Goal: Task Accomplishment & Management: Complete application form

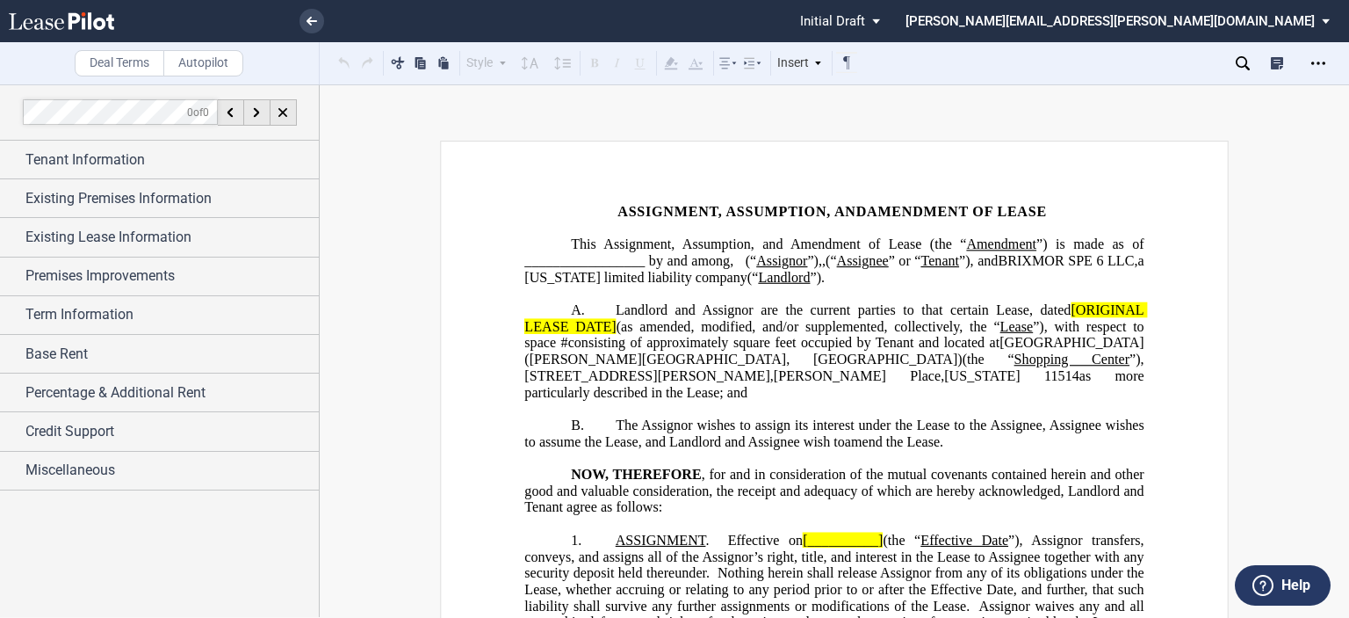
click at [641, 256] on span "”) is made as of _________________ by and among" at bounding box center [835, 252] width 623 height 32
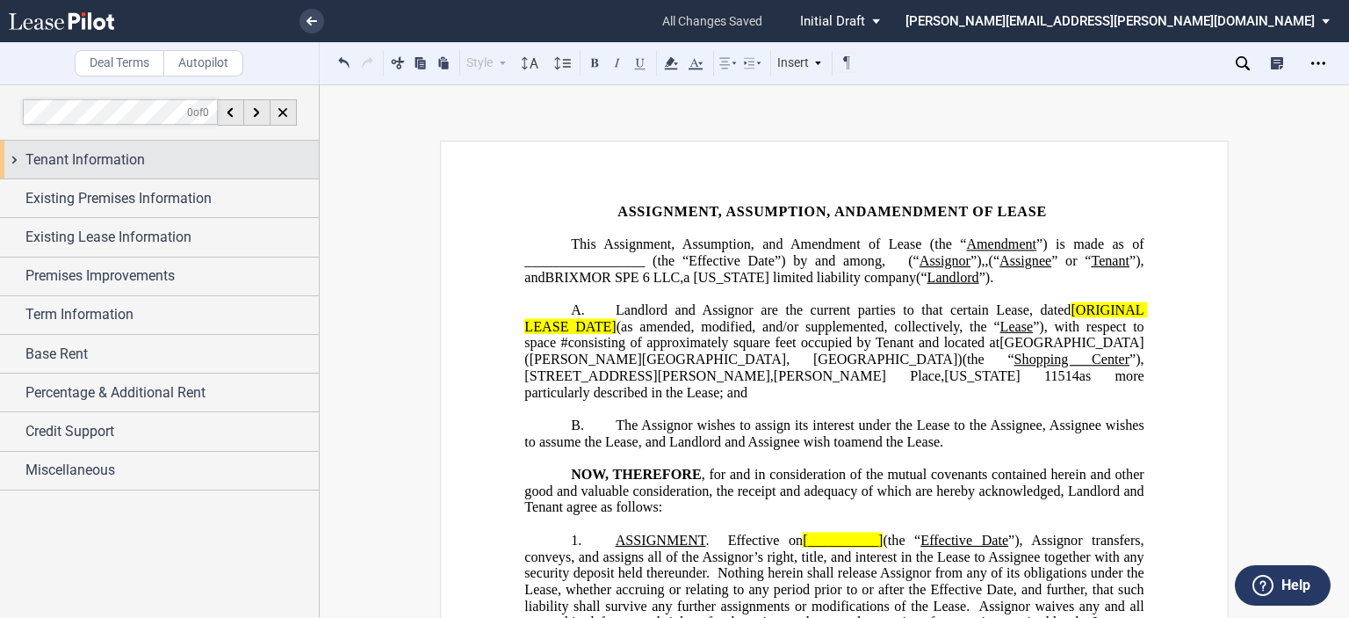
click at [141, 148] on div "Tenant Information" at bounding box center [159, 160] width 319 height 38
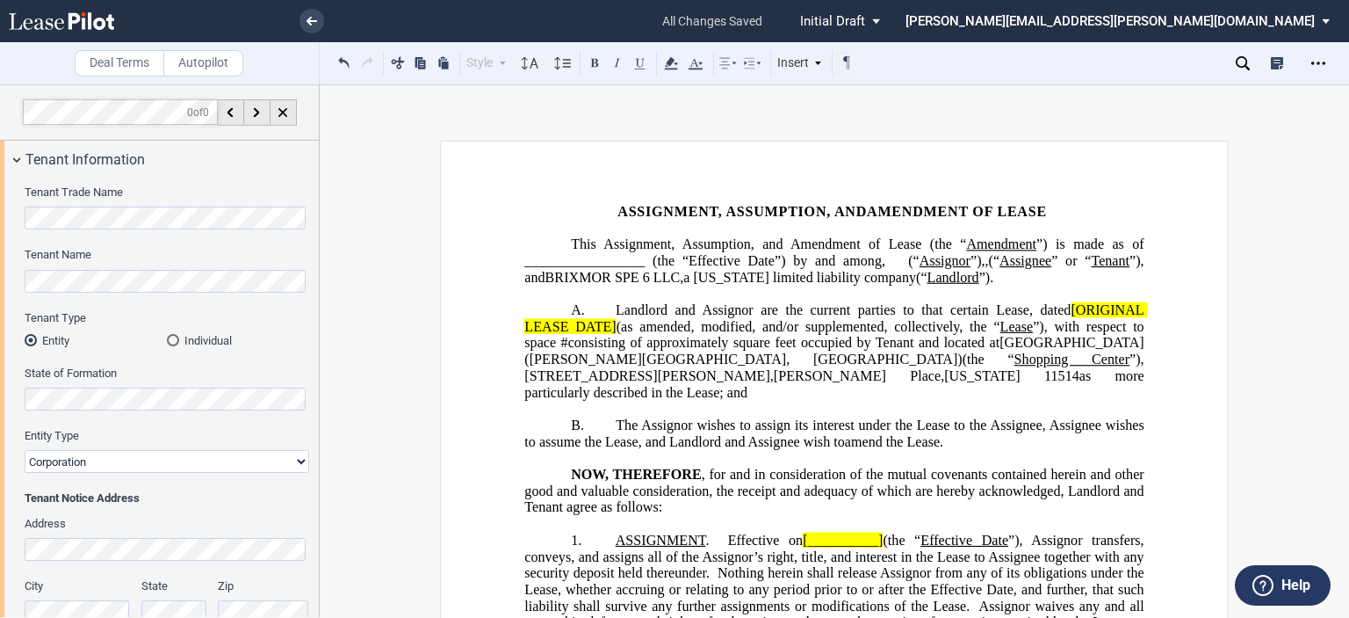
drag, startPoint x: 314, startPoint y: 201, endPoint x: 300, endPoint y: 299, distance: 98.5
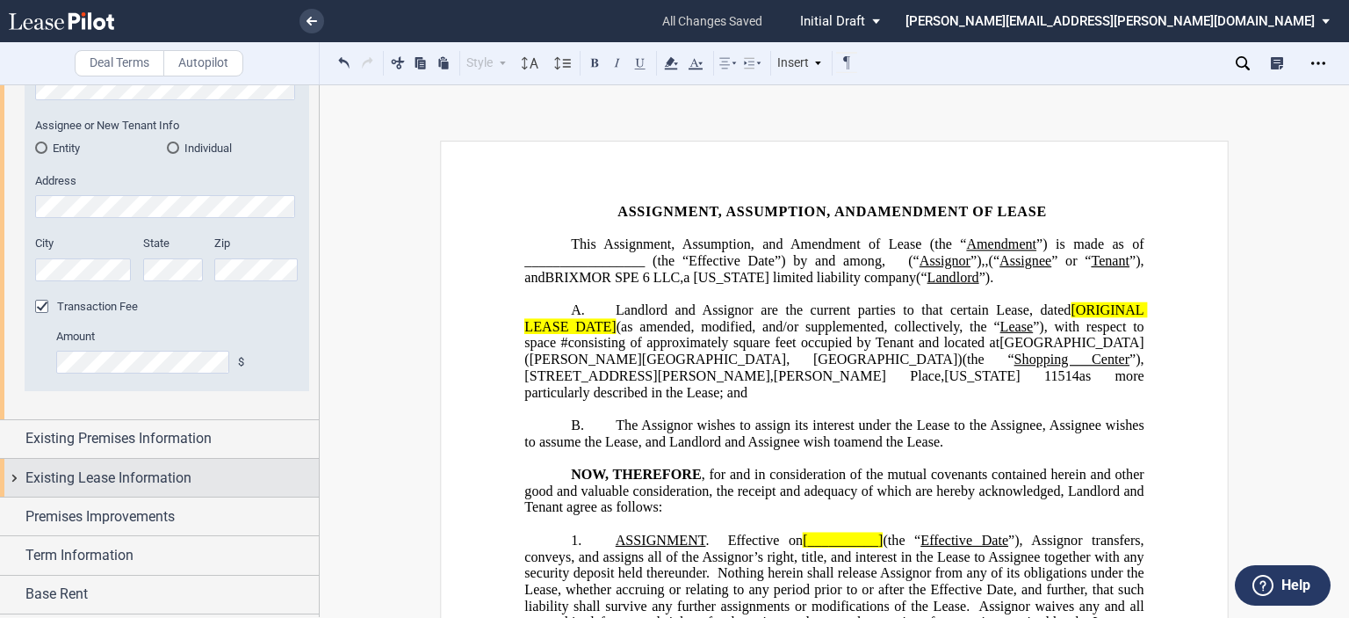
scroll to position [839, 0]
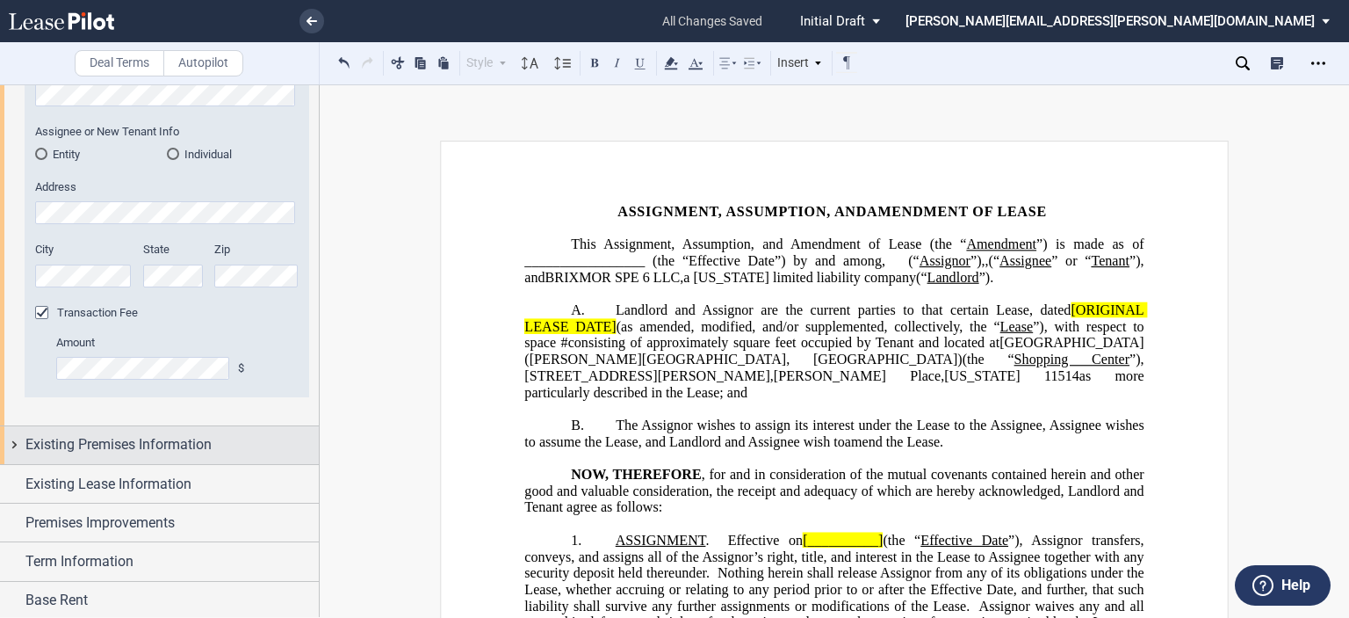
click at [197, 452] on span "Existing Premises Information" at bounding box center [118, 444] width 186 height 21
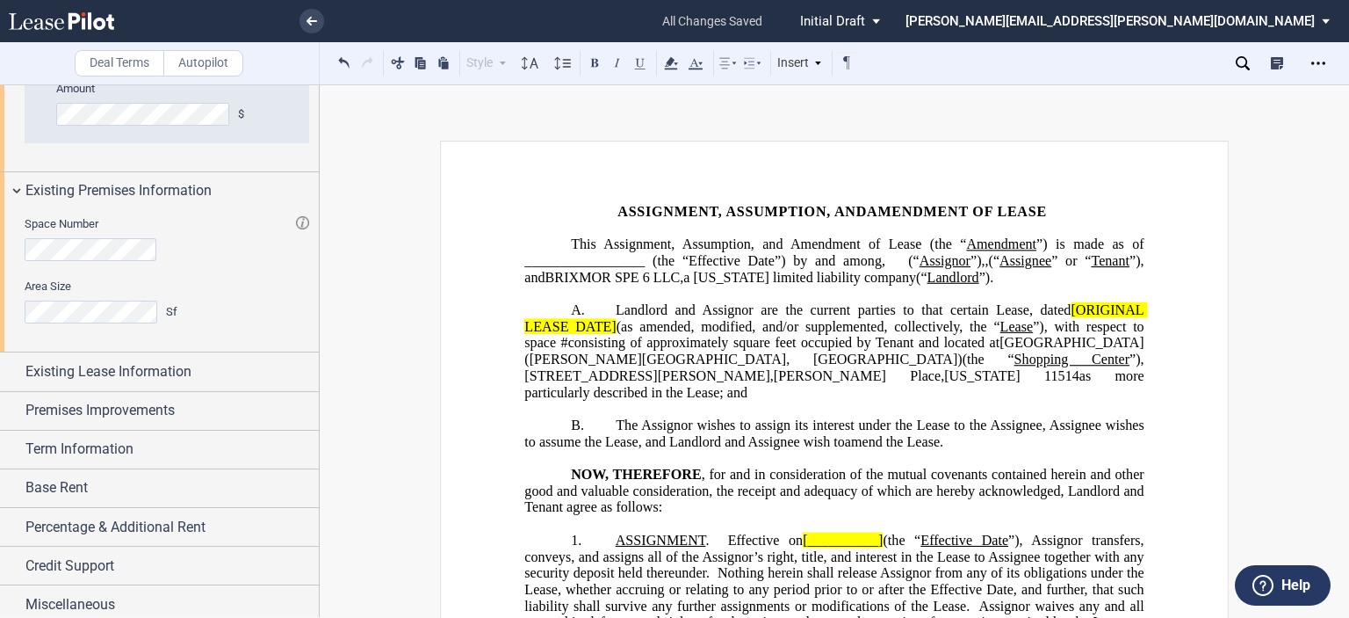
scroll to position [1099, 0]
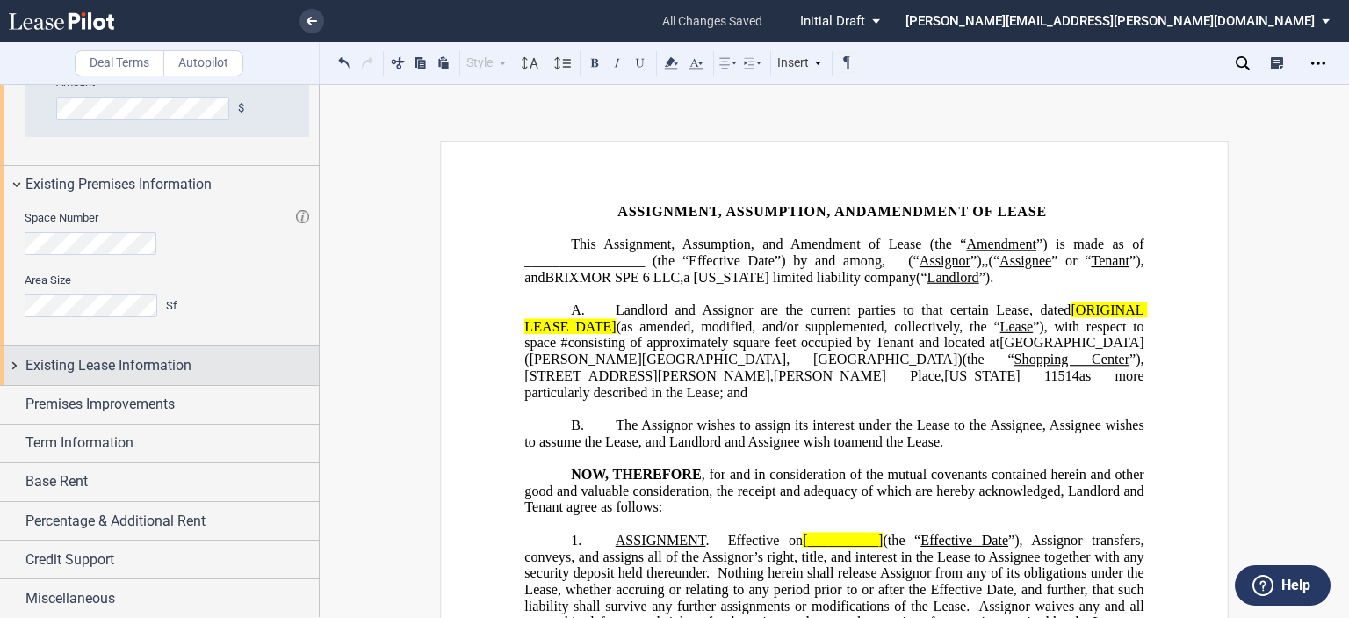
click at [165, 375] on div "Existing Lease Information" at bounding box center [159, 365] width 319 height 38
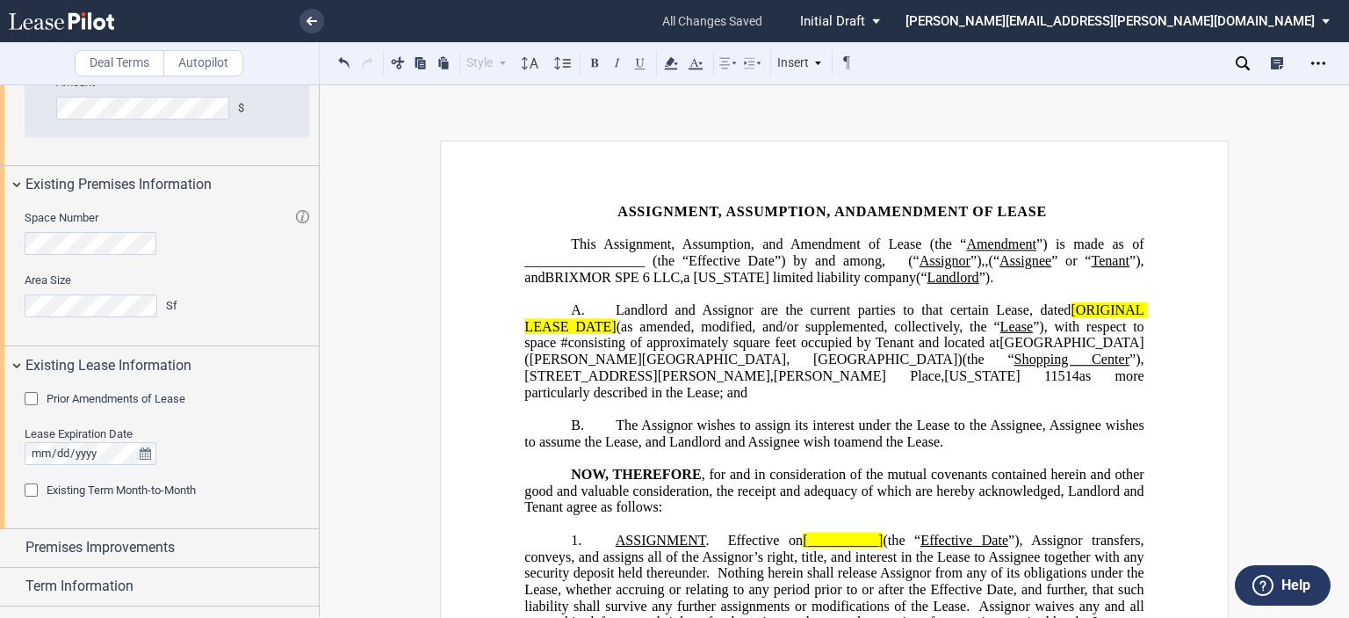
click at [35, 398] on div "Prior Amendments of Lease" at bounding box center [34, 401] width 18 height 18
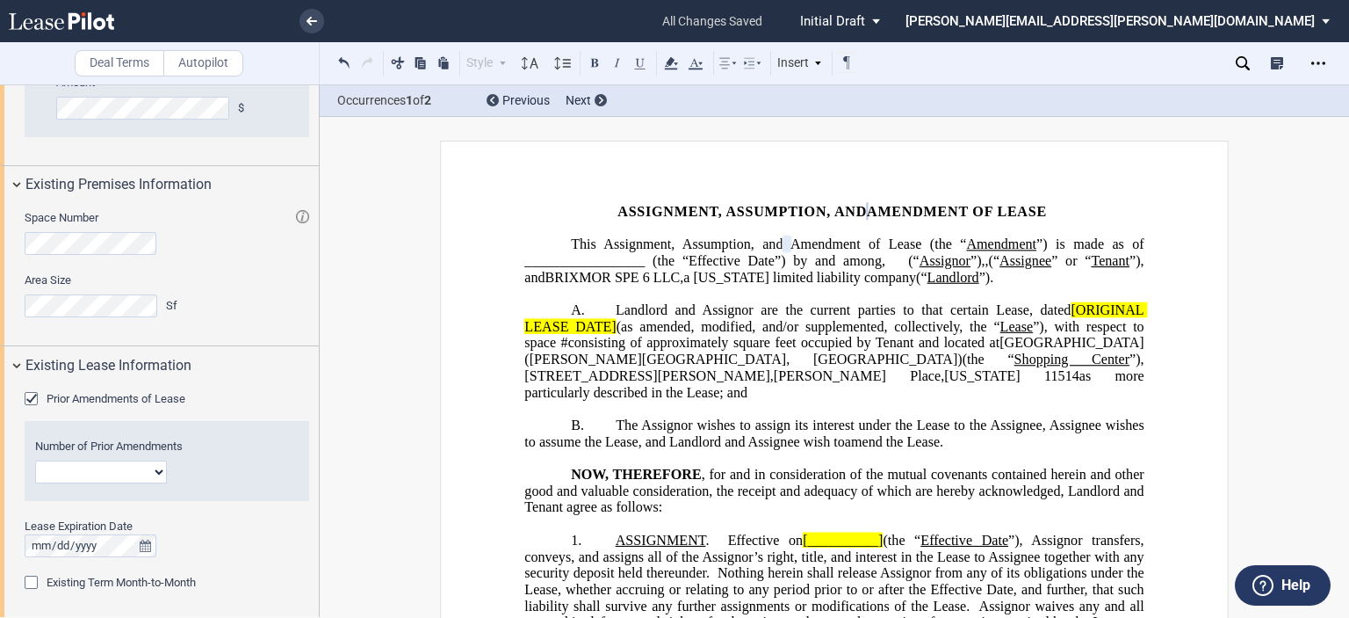
click at [158, 466] on select "1 2 3 4 5 6 7 8 9 10 11 12" at bounding box center [101, 471] width 132 height 23
select select "number:4"
click at [35, 460] on select "1 2 3 4 5 6 7 8 9 10 11 12" at bounding box center [101, 471] width 132 height 23
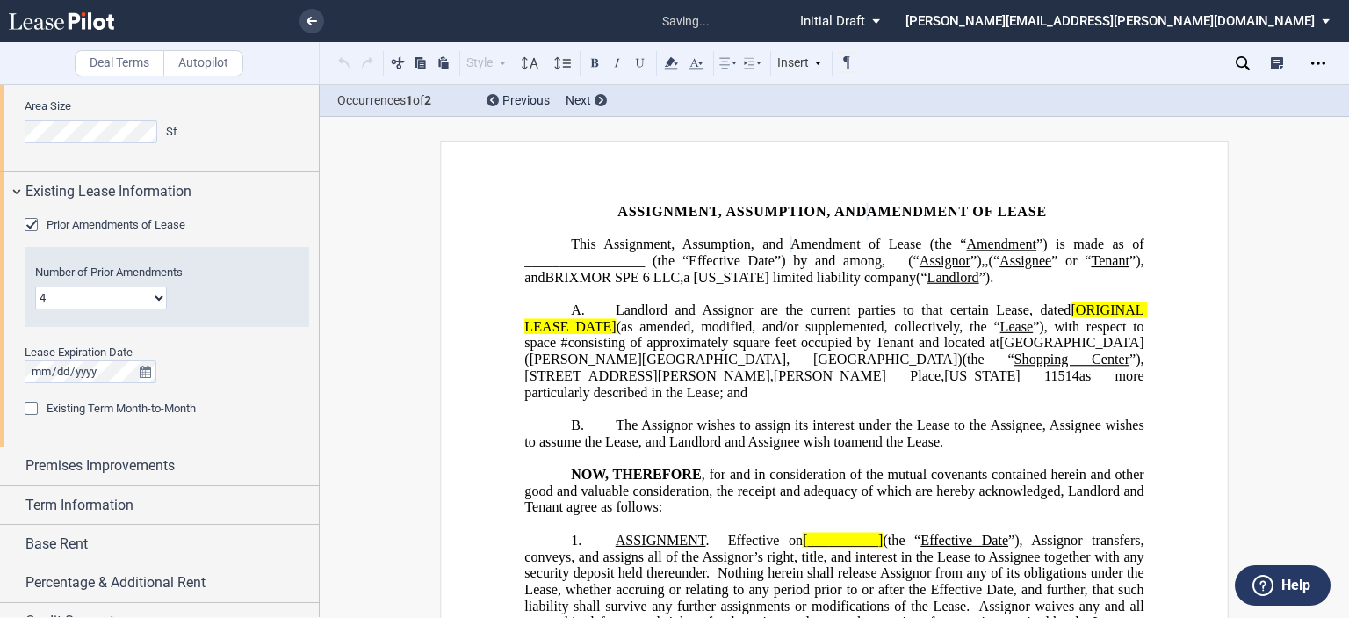
scroll to position [1314, 0]
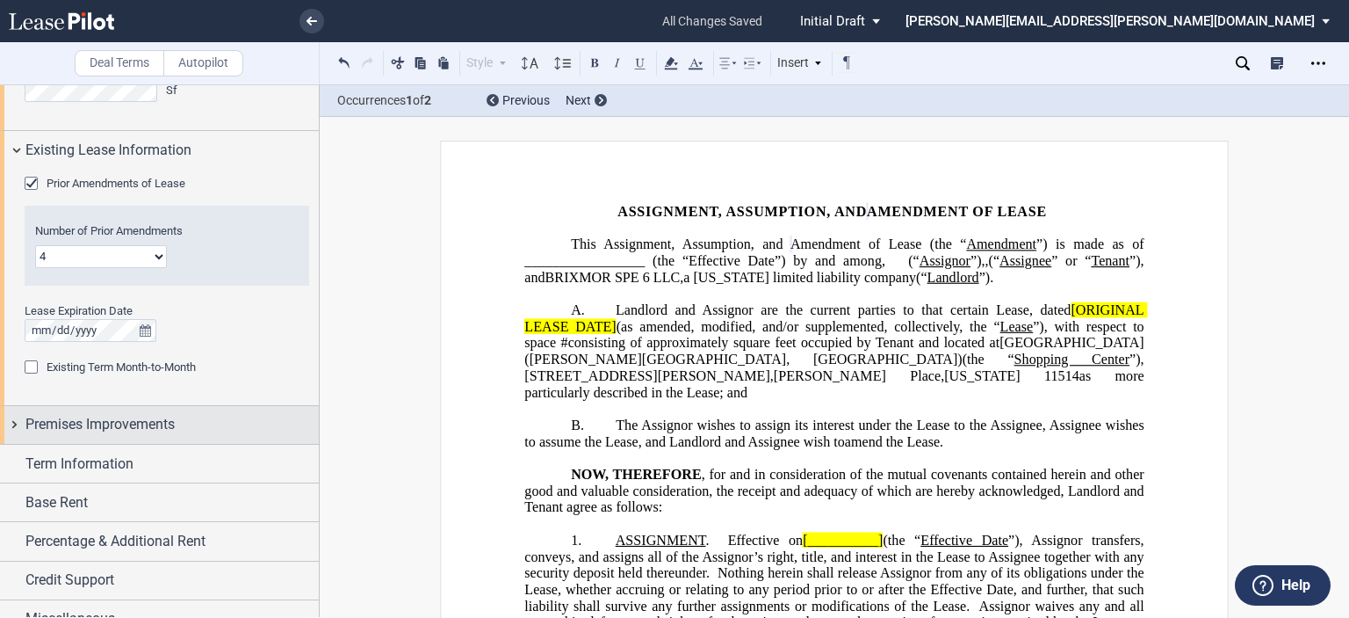
click at [91, 426] on span "Premises Improvements" at bounding box center [99, 424] width 149 height 21
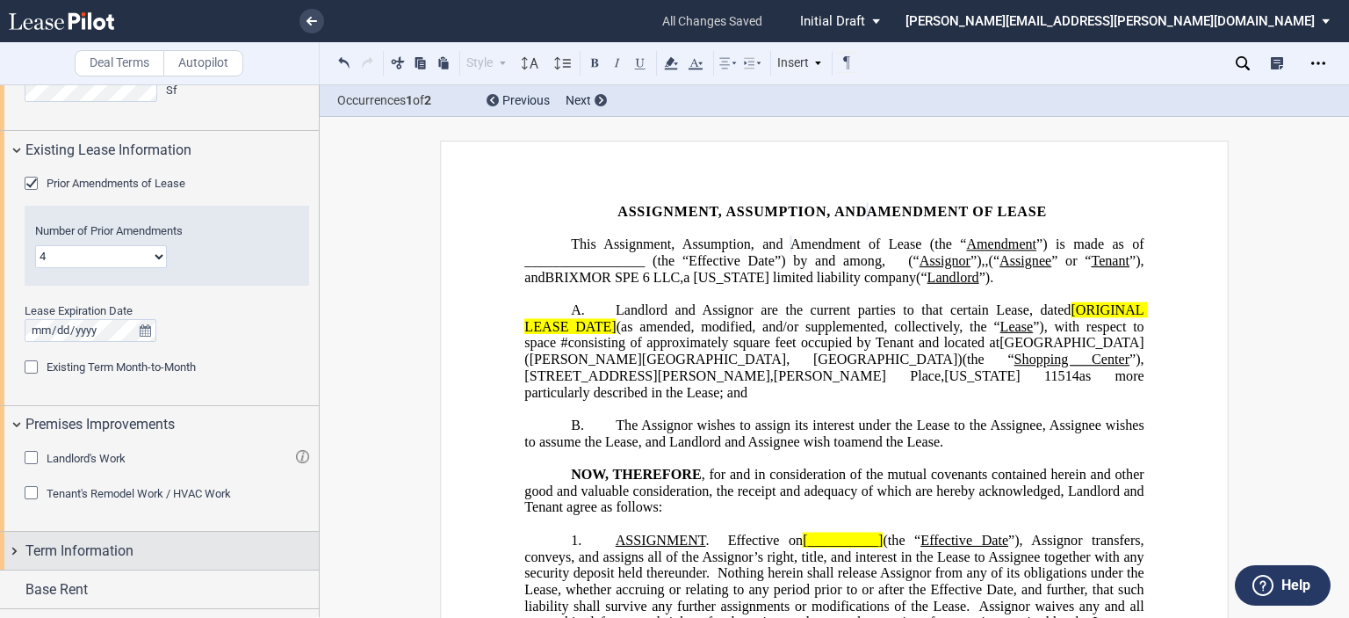
click at [105, 554] on span "Term Information" at bounding box center [79, 550] width 108 height 21
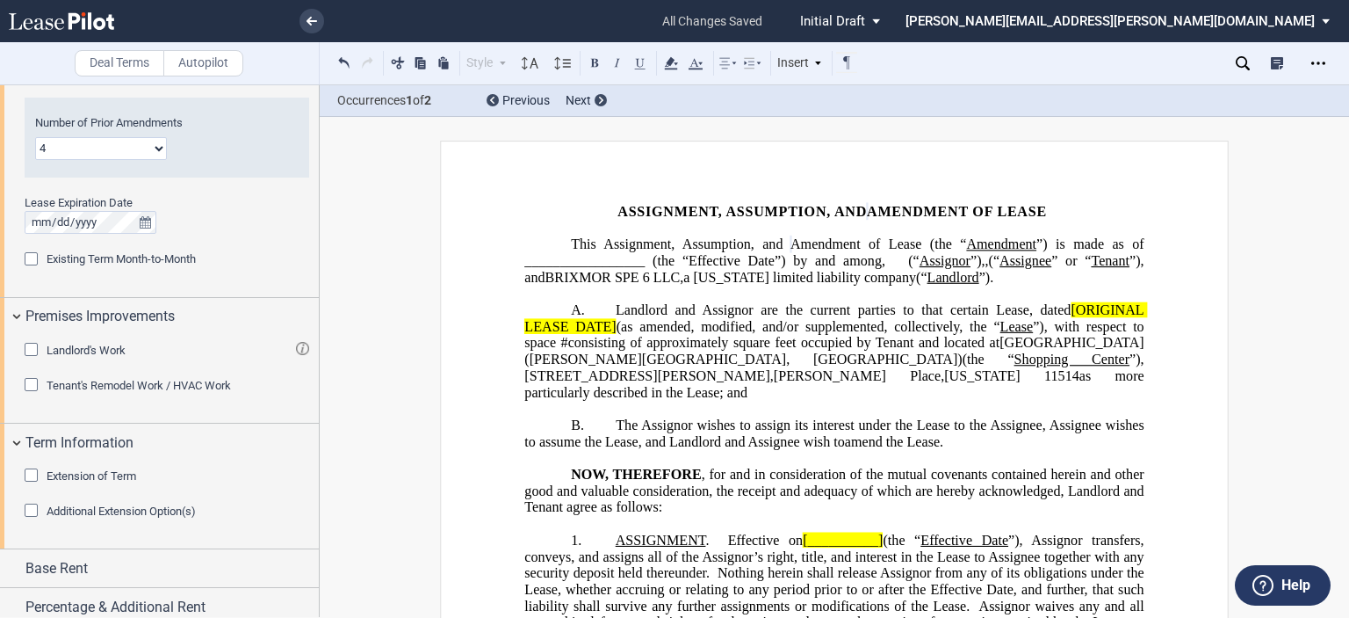
scroll to position [1508, 0]
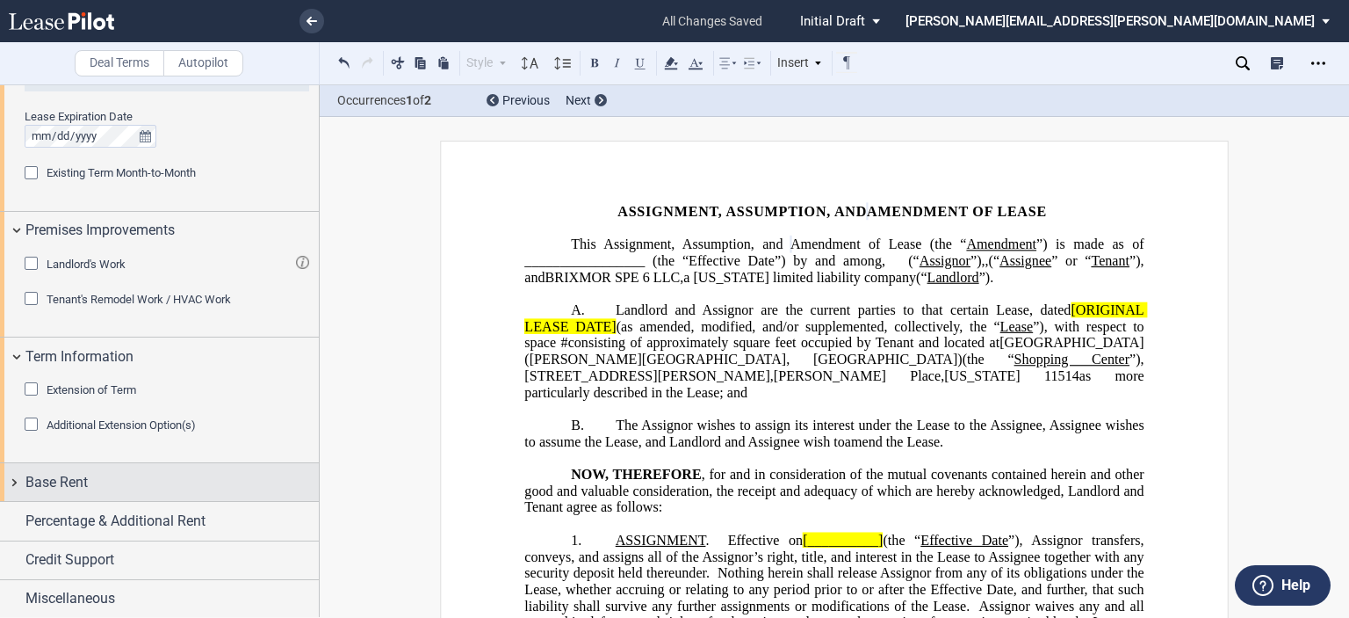
click at [104, 480] on div "Base Rent" at bounding box center [171, 482] width 293 height 21
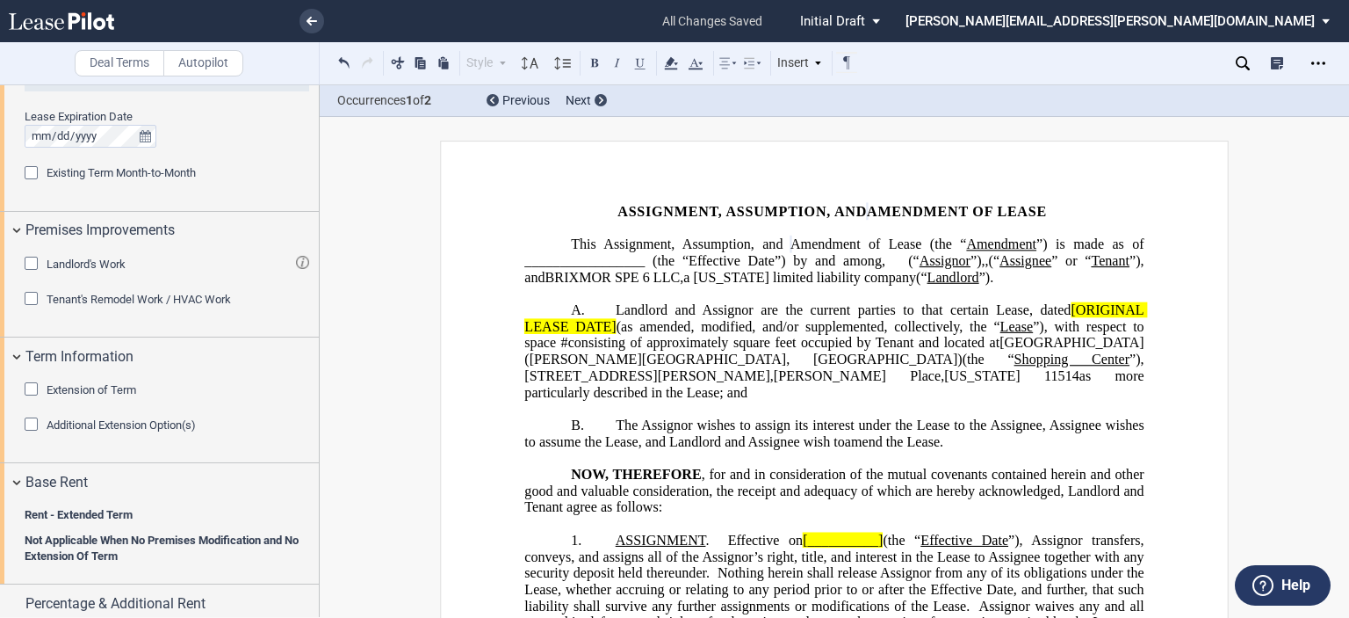
drag, startPoint x: 313, startPoint y: 491, endPoint x: 316, endPoint y: 542, distance: 51.1
click at [309, 553] on div "Base Rent Rent - Extended Term Year 1 $/Sf Year 2 $/Sf Year 3 $/Sf Year 4 $/Sf …" at bounding box center [159, 523] width 319 height 121
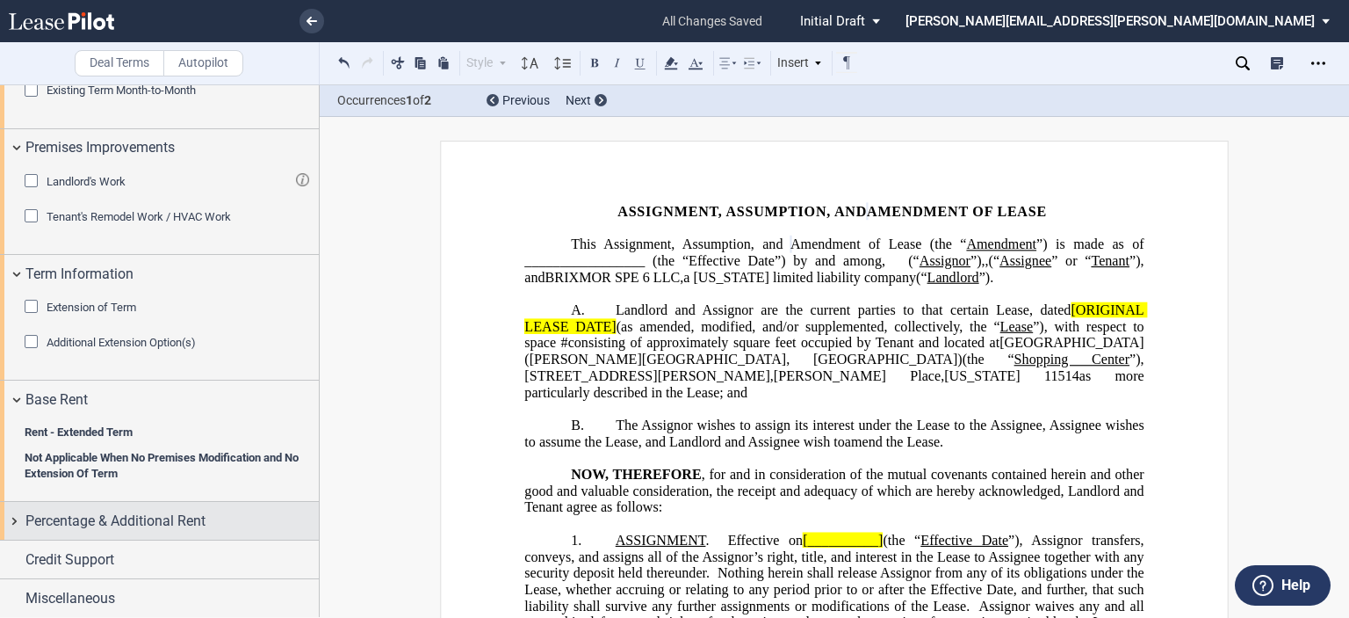
click at [169, 514] on span "Percentage & Additional Rent" at bounding box center [115, 520] width 180 height 21
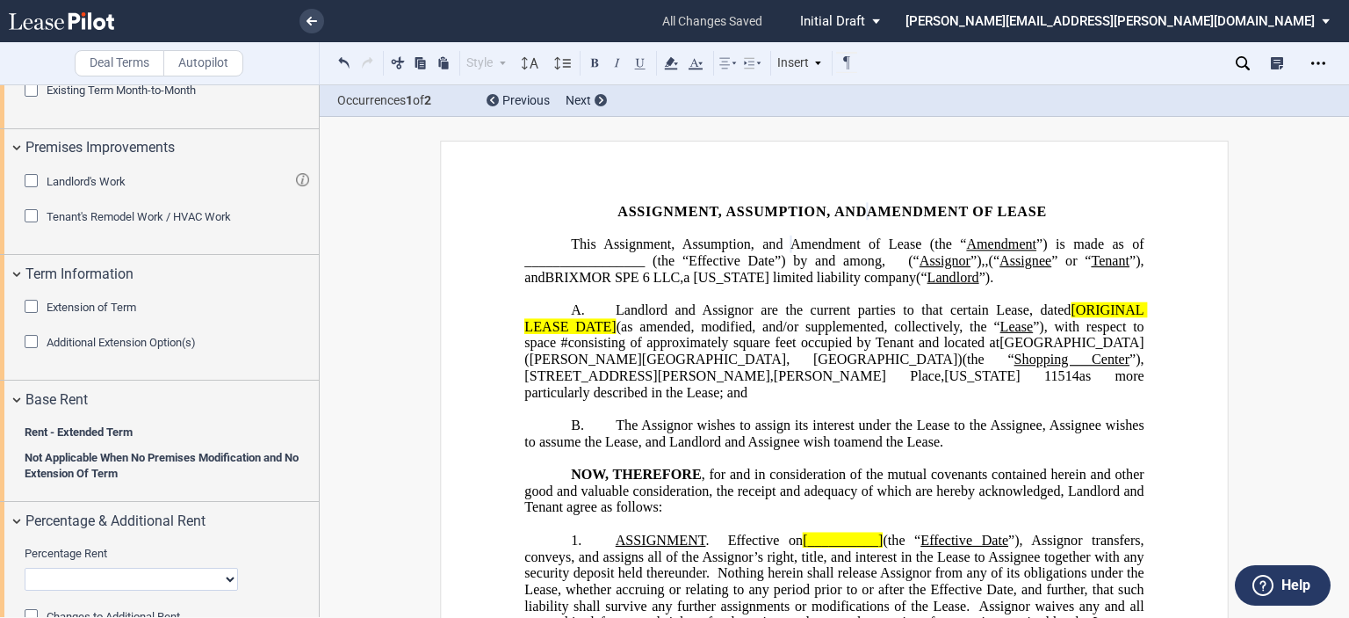
scroll to position [1704, 0]
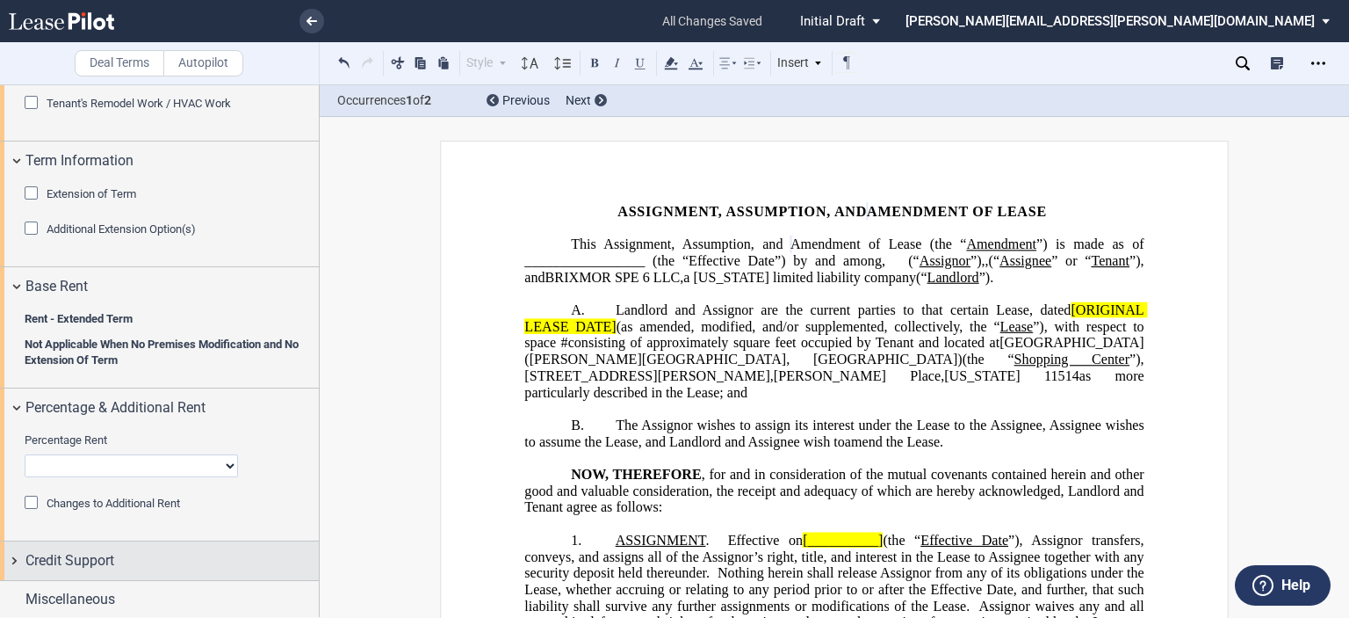
click at [152, 550] on div "Credit Support" at bounding box center [171, 560] width 293 height 21
click at [30, 592] on div "Existing Guarantor" at bounding box center [34, 596] width 18 height 18
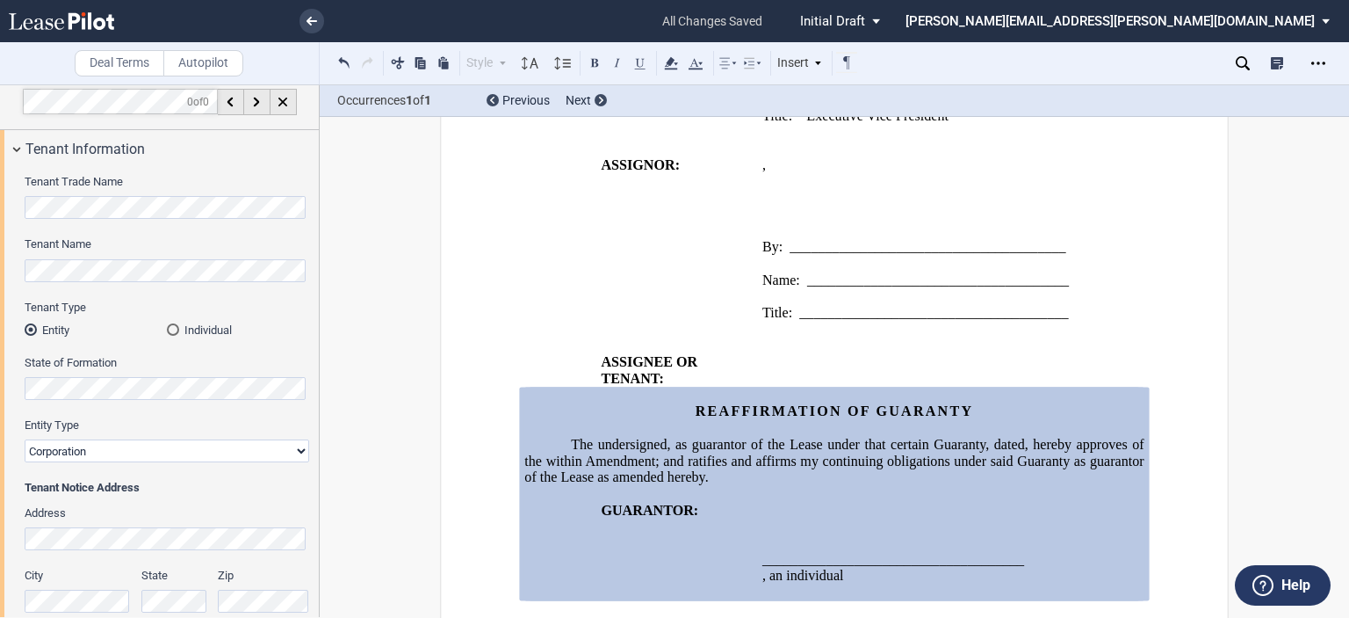
scroll to position [0, 0]
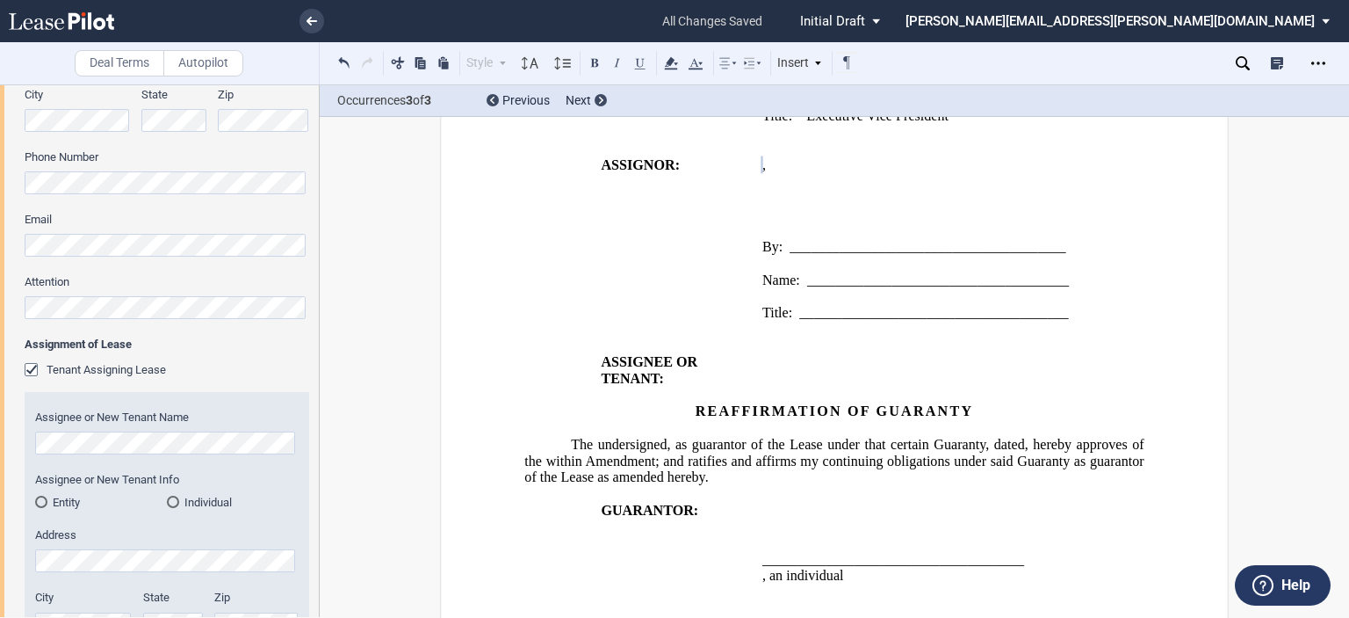
scroll to position [495, 0]
drag, startPoint x: 1293, startPoint y: 376, endPoint x: 1314, endPoint y: 435, distance: 62.5
click at [1303, 396] on div "Deal Terms Autopilot Style Normal 8pt 9pt 10pt 10.5pt 11pt 12pt 14pt 16pt Norma…" at bounding box center [674, 350] width 1349 height 533
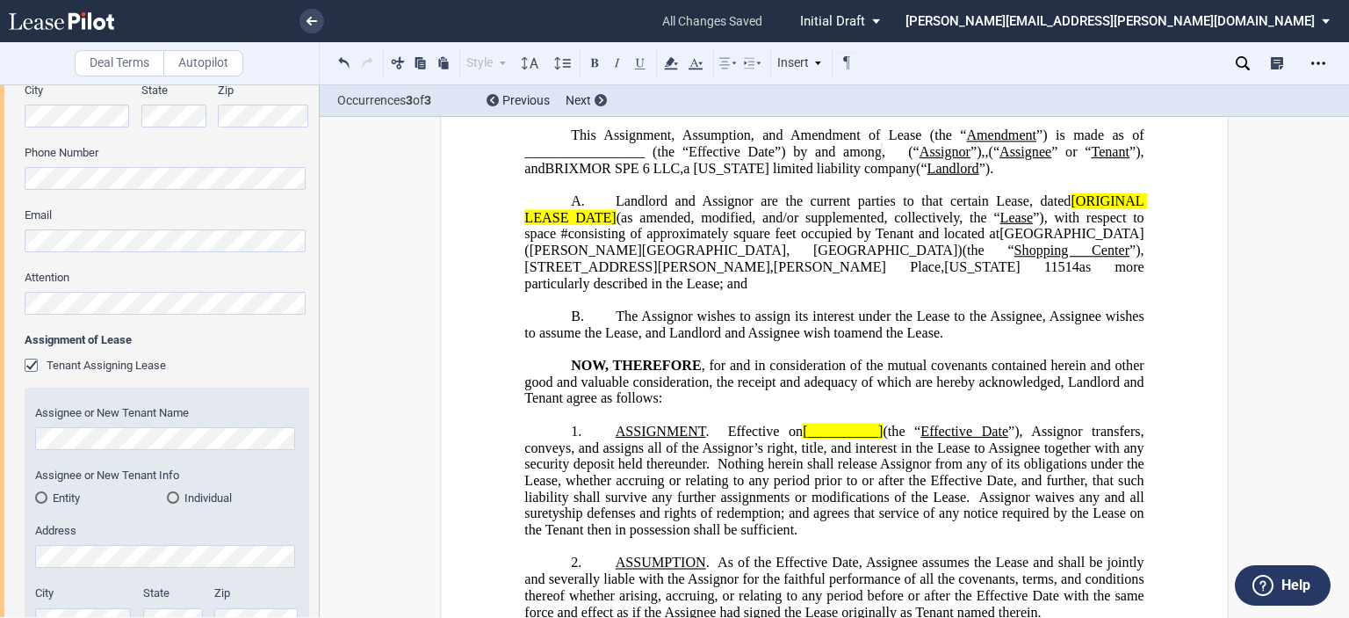
scroll to position [49, 0]
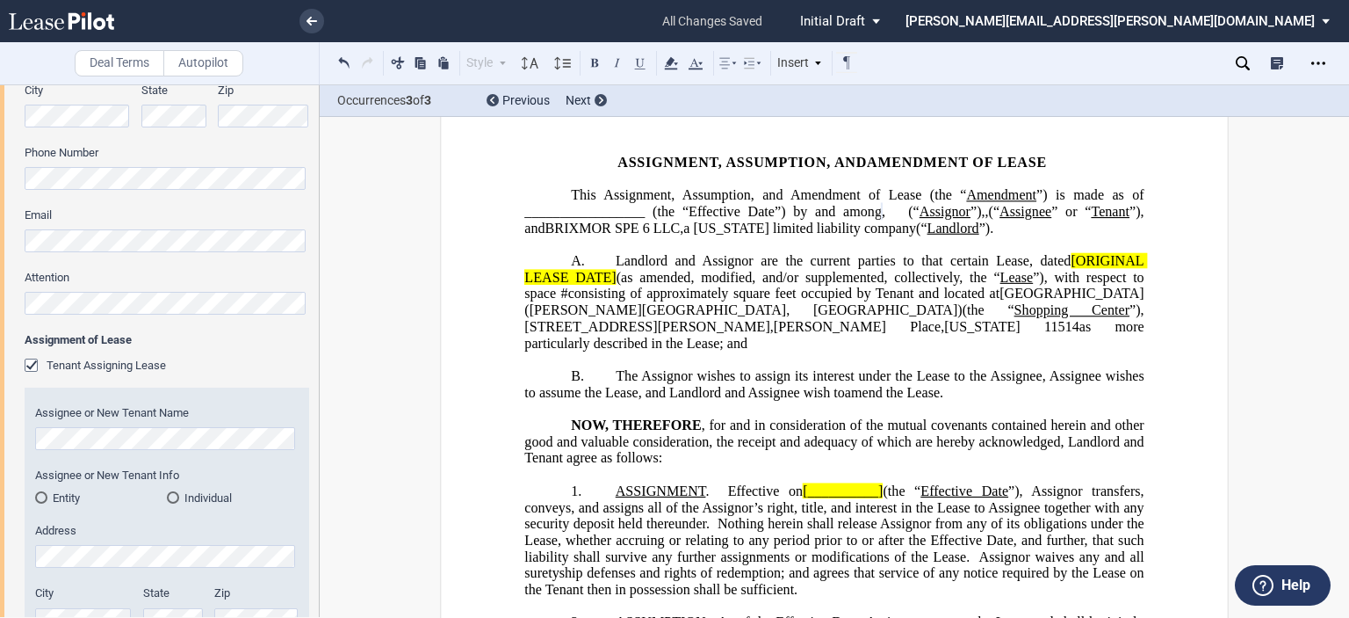
click at [1065, 269] on span "Landlord and Assignor are the current parties to that certain Lease, dated" at bounding box center [843, 261] width 455 height 16
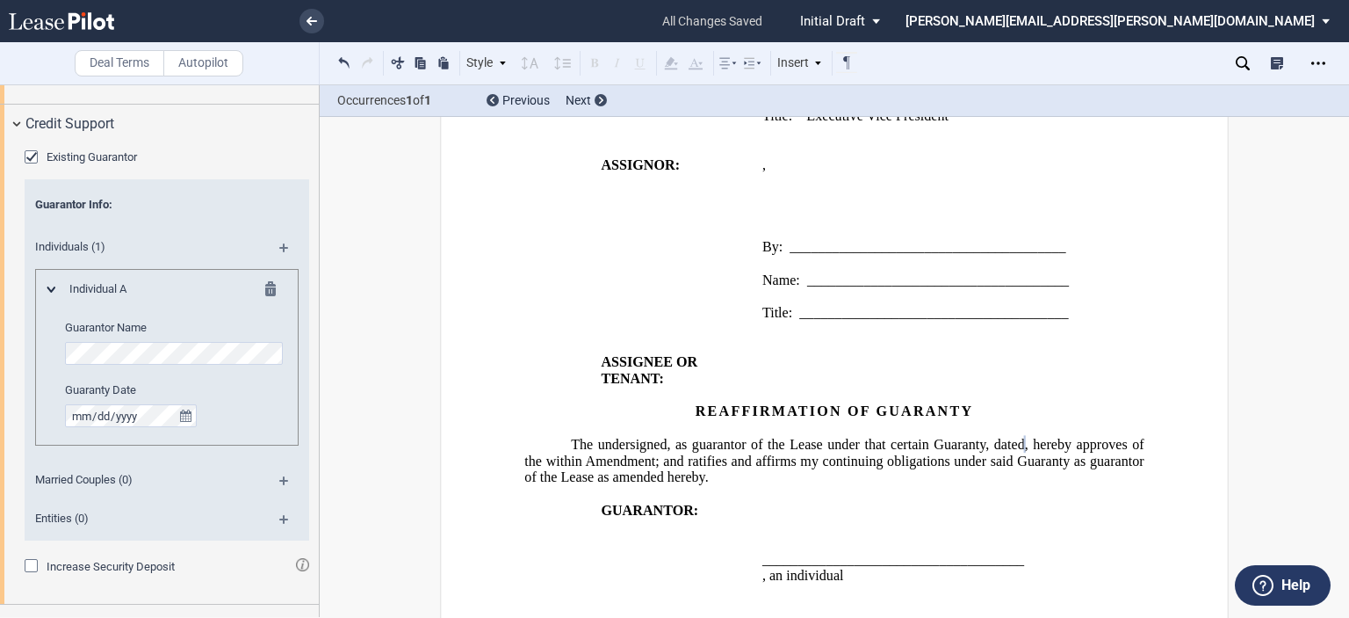
scroll to position [2165, 0]
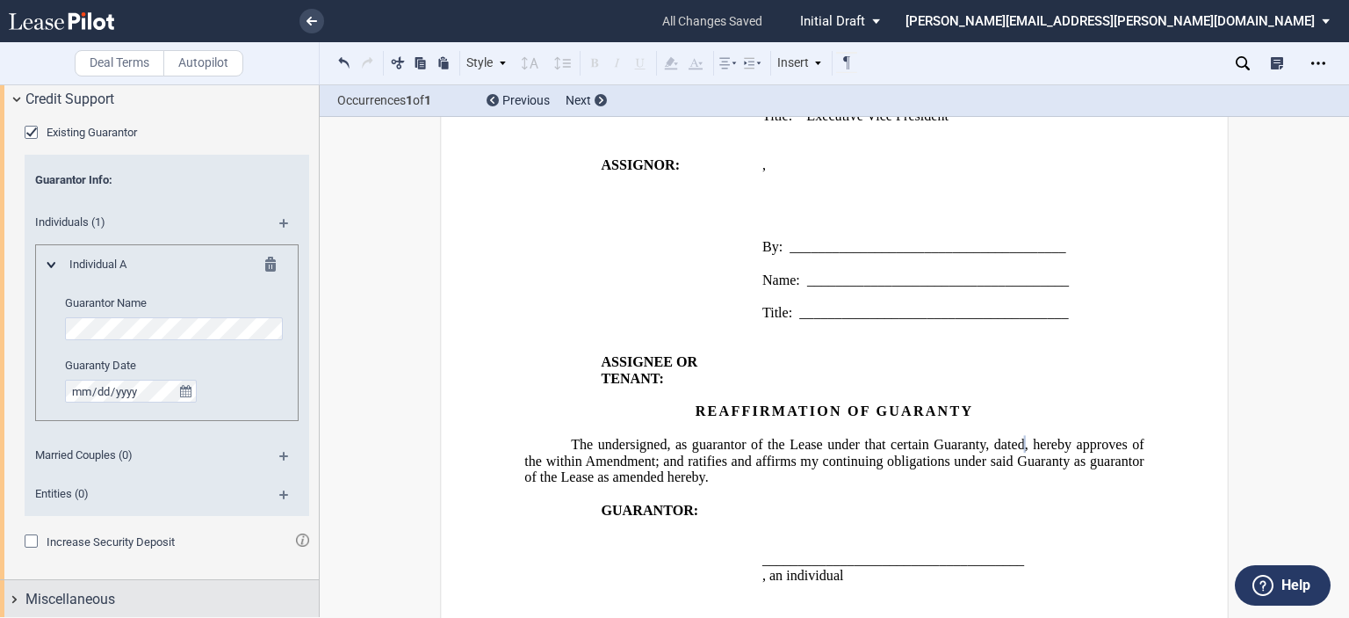
click at [76, 600] on span "Miscellaneous" at bounding box center [70, 599] width 90 height 21
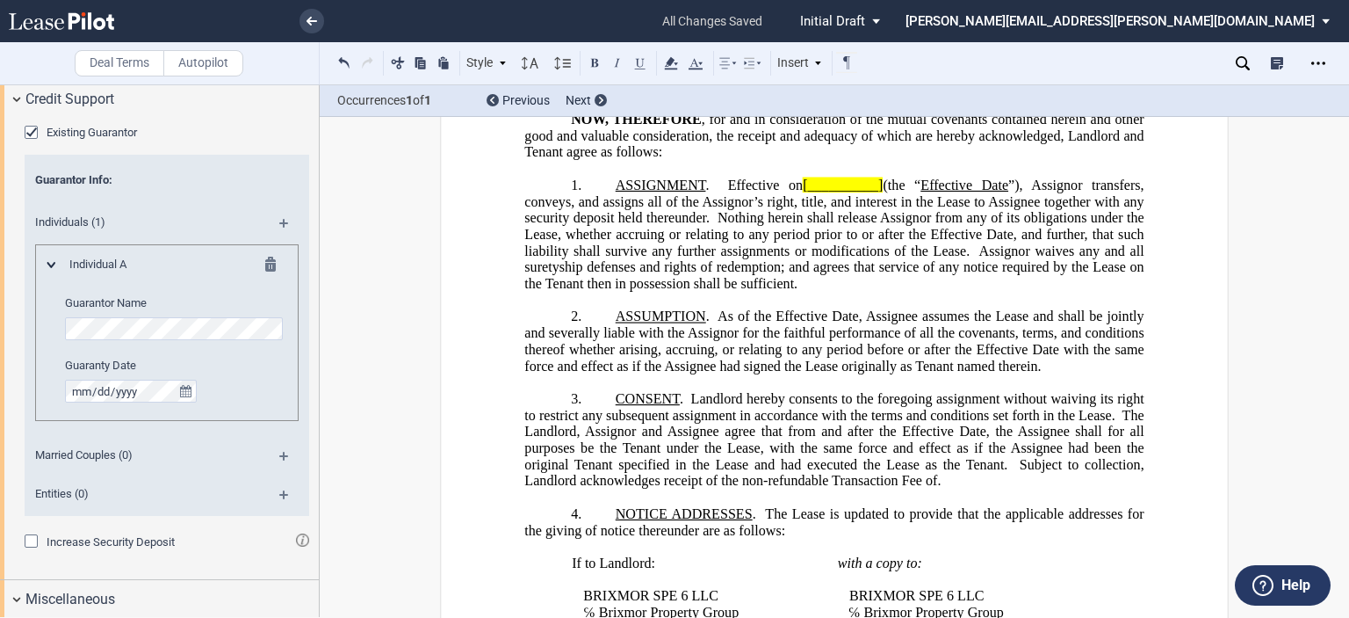
scroll to position [0, 0]
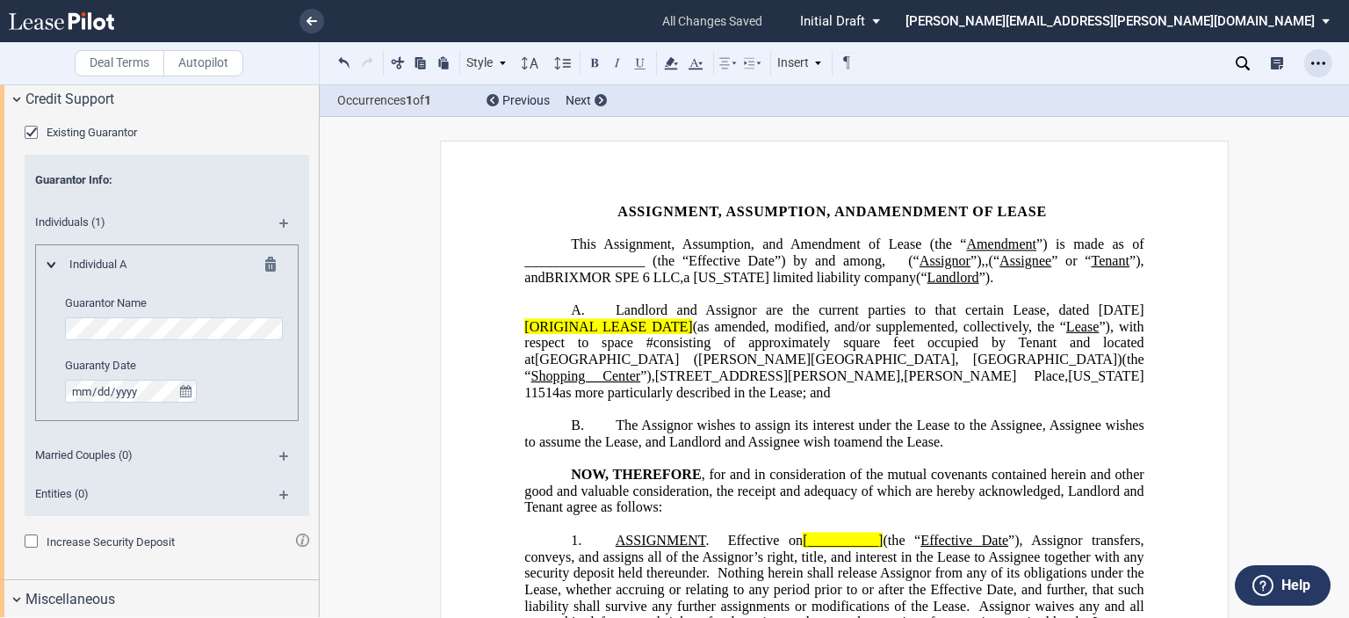
click at [1323, 58] on icon "Open Lease options menu" at bounding box center [1318, 63] width 14 height 14
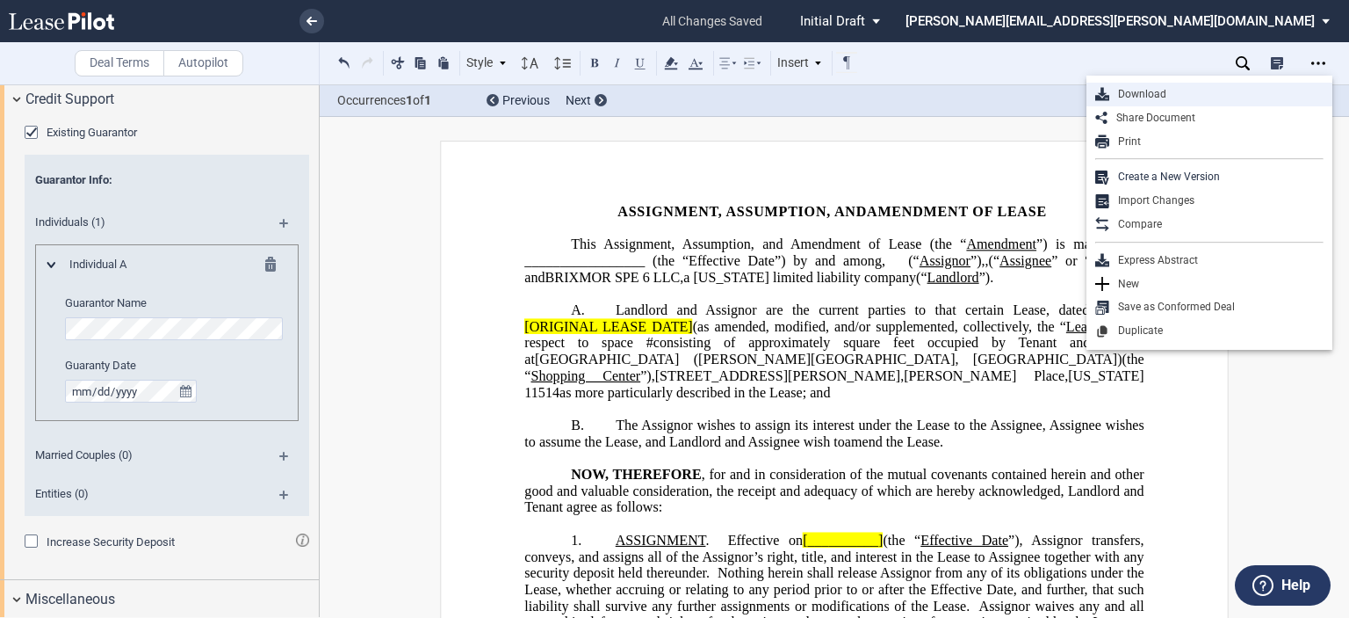
click at [1146, 97] on div "Download" at bounding box center [1216, 94] width 214 height 15
